Goal: Use online tool/utility: Utilize a website feature to perform a specific function

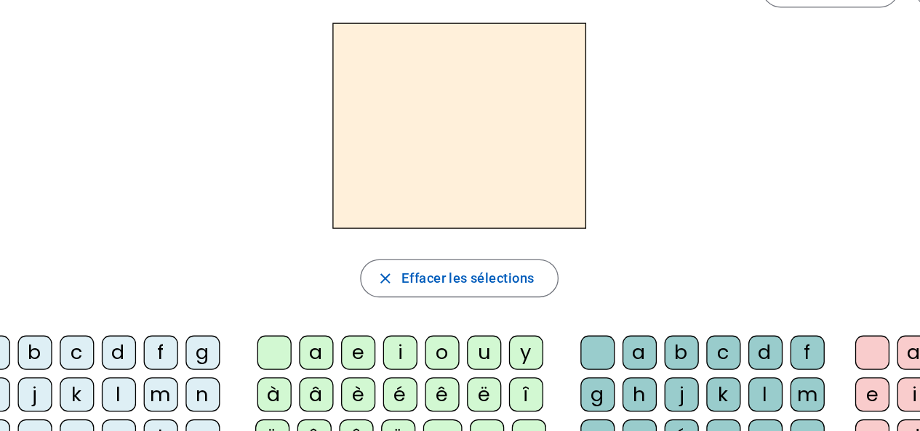
click at [154, 347] on div "m" at bounding box center [160, 348] width 26 height 26
click at [278, 320] on div "a" at bounding box center [278, 316] width 26 height 26
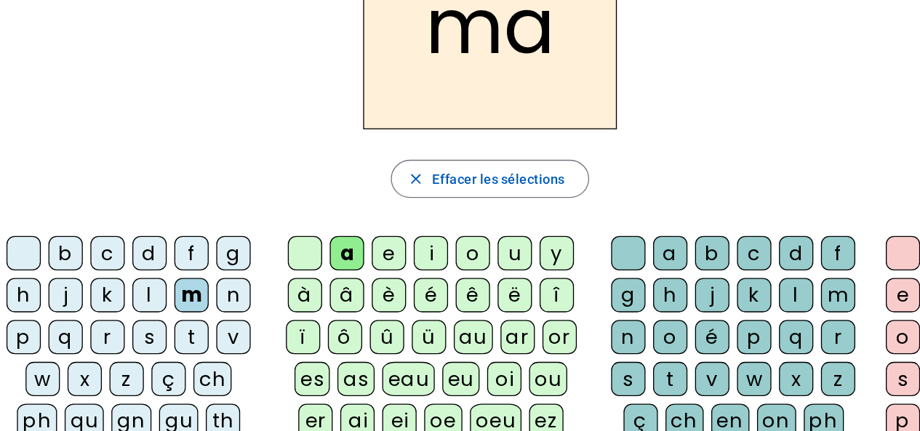
scroll to position [20, 0]
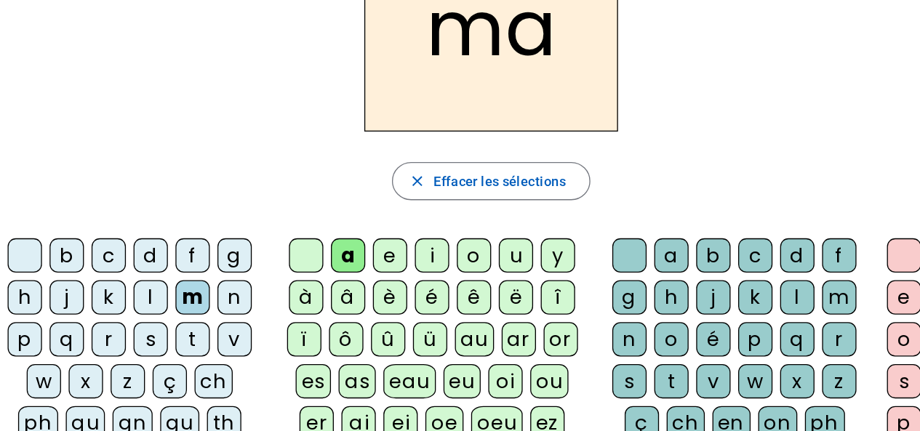
click at [150, 361] on div "t" at bounding box center [160, 359] width 26 height 26
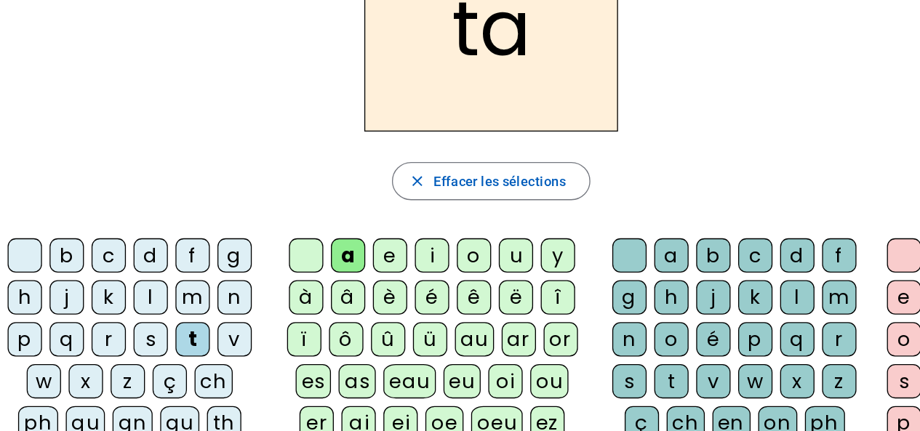
click at [130, 326] on div "l" at bounding box center [128, 327] width 26 height 26
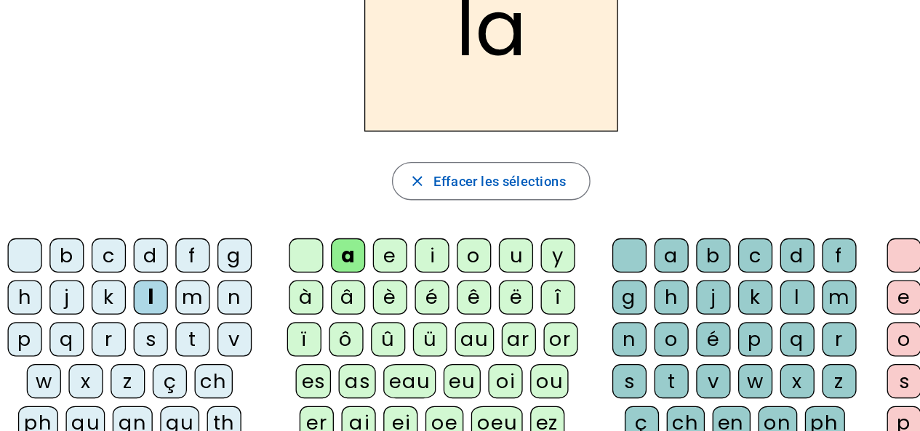
click at [500, 385] on div "s" at bounding box center [493, 391] width 26 height 26
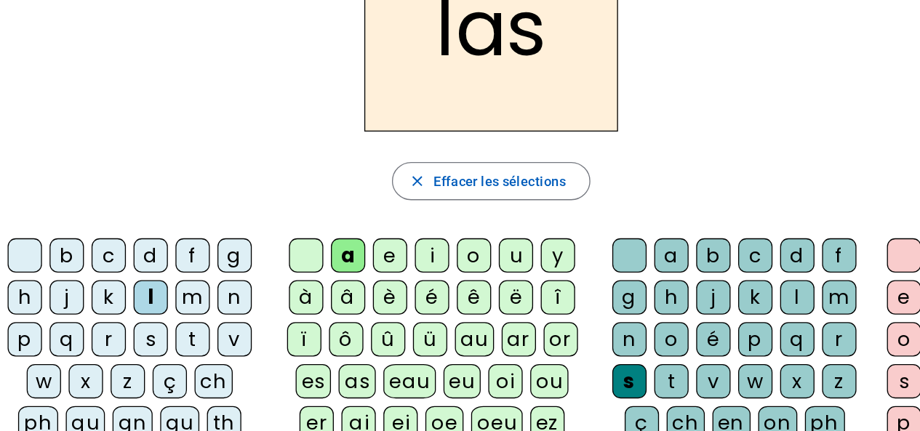
click at [29, 359] on div "p" at bounding box center [32, 359] width 26 height 26
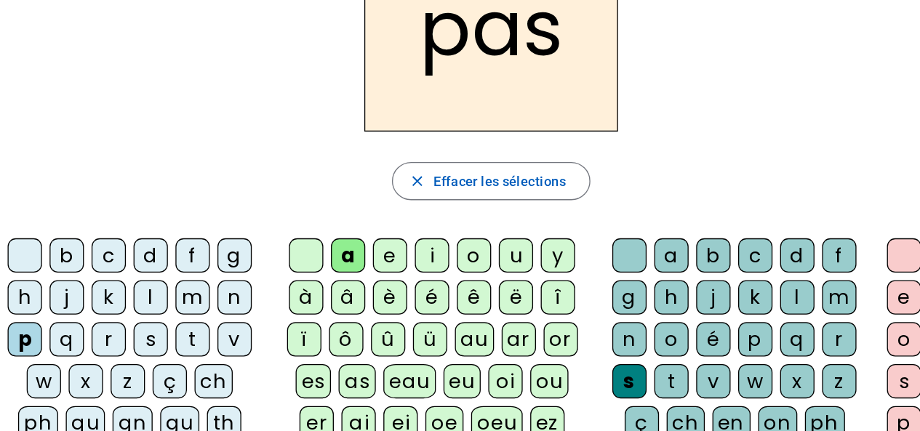
click at [161, 357] on div "t" at bounding box center [160, 359] width 26 height 26
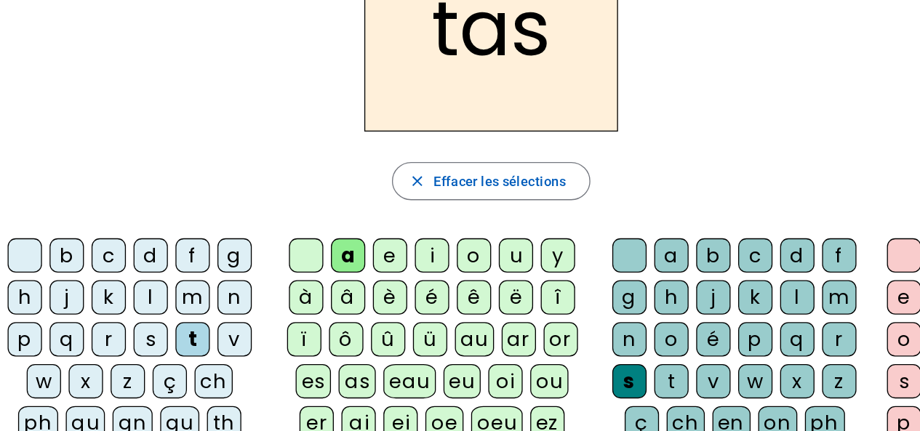
click at [492, 303] on div at bounding box center [493, 295] width 26 height 26
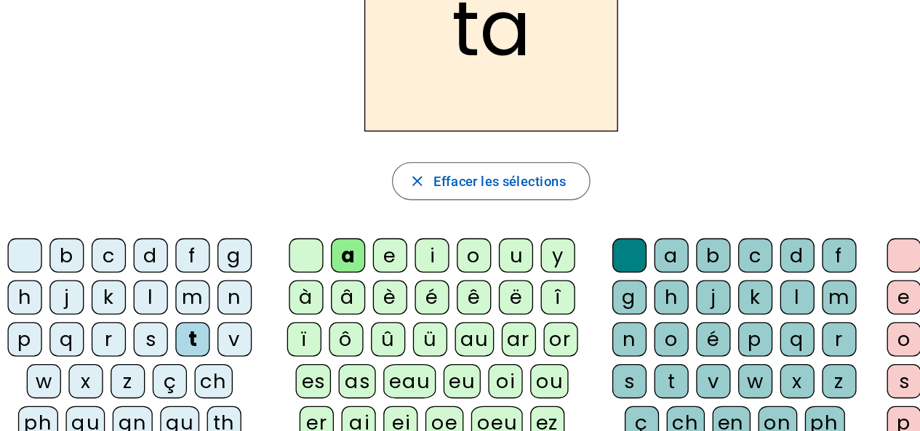
click at [132, 363] on div "s" at bounding box center [128, 359] width 26 height 26
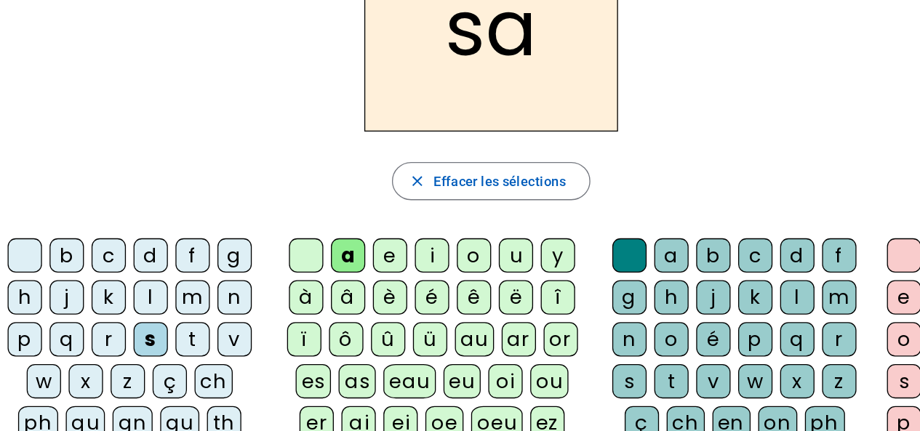
click at [616, 326] on div "l" at bounding box center [621, 327] width 26 height 26
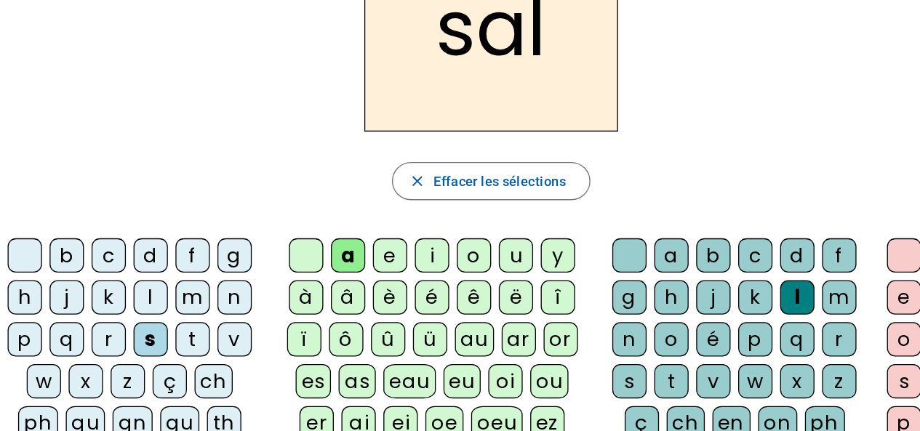
click at [159, 331] on div "m" at bounding box center [160, 327] width 26 height 26
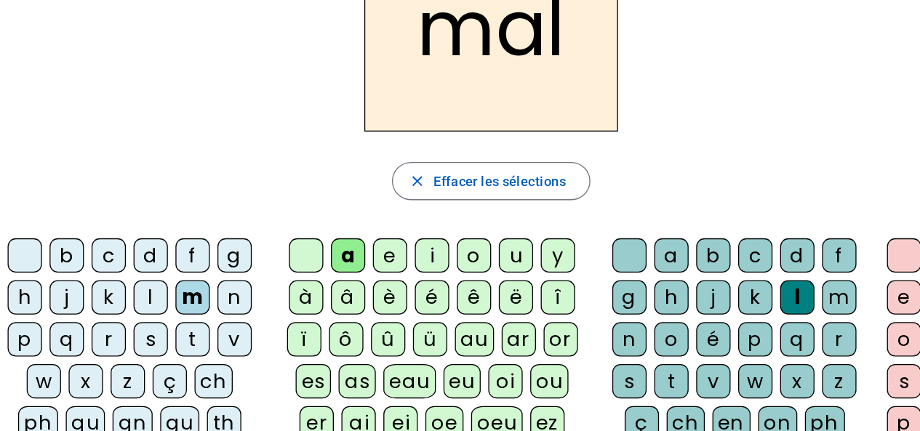
click at [68, 296] on div "b" at bounding box center [64, 295] width 26 height 26
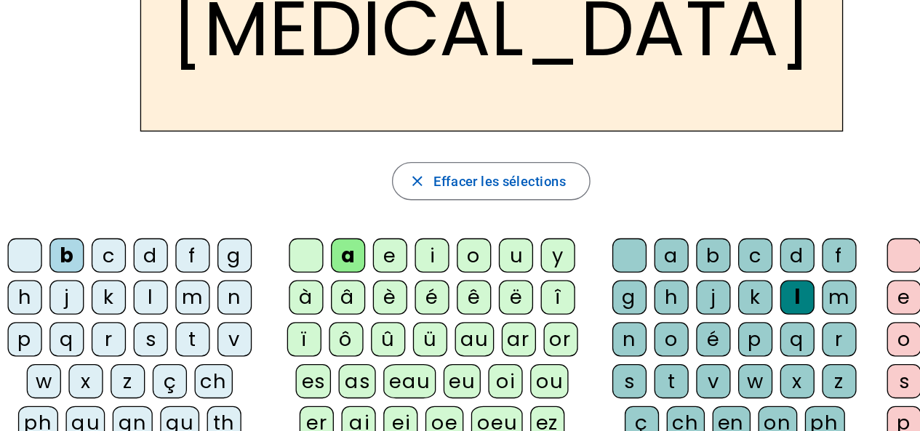
click at [487, 391] on div "s" at bounding box center [493, 391] width 26 height 26
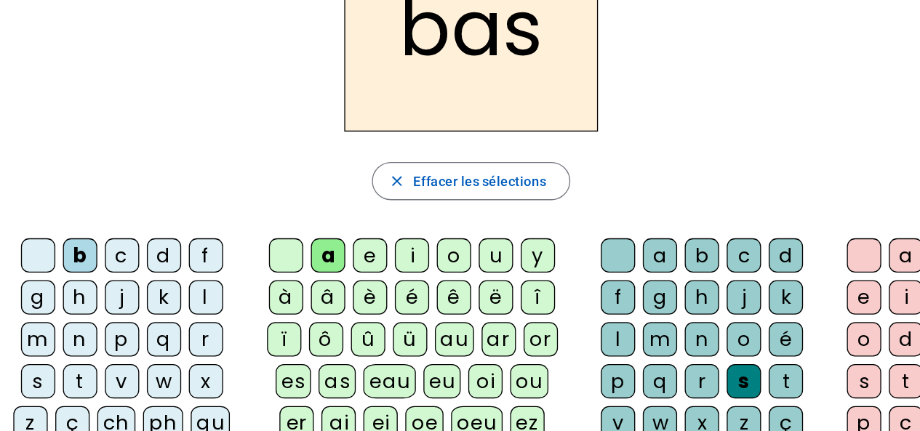
click at [93, 351] on div "p" at bounding box center [106, 359] width 26 height 26
